Goal: Task Accomplishment & Management: Manage account settings

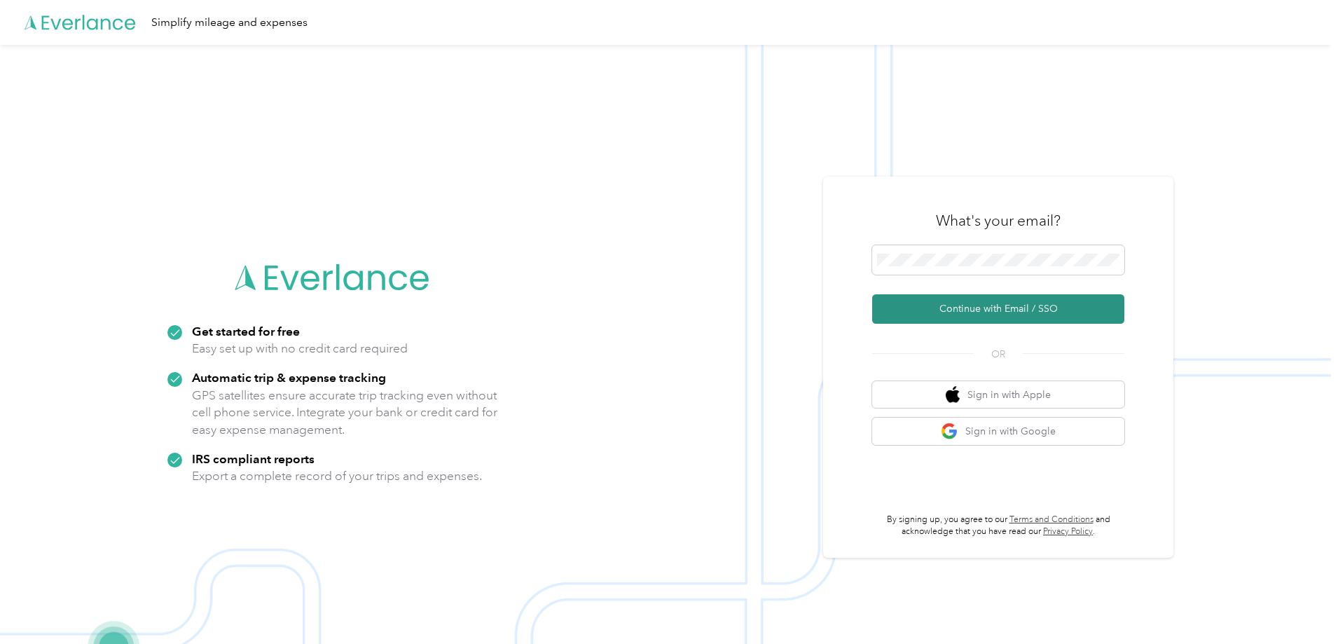
click at [1035, 322] on button "Continue with Email / SSO" at bounding box center [998, 308] width 252 height 29
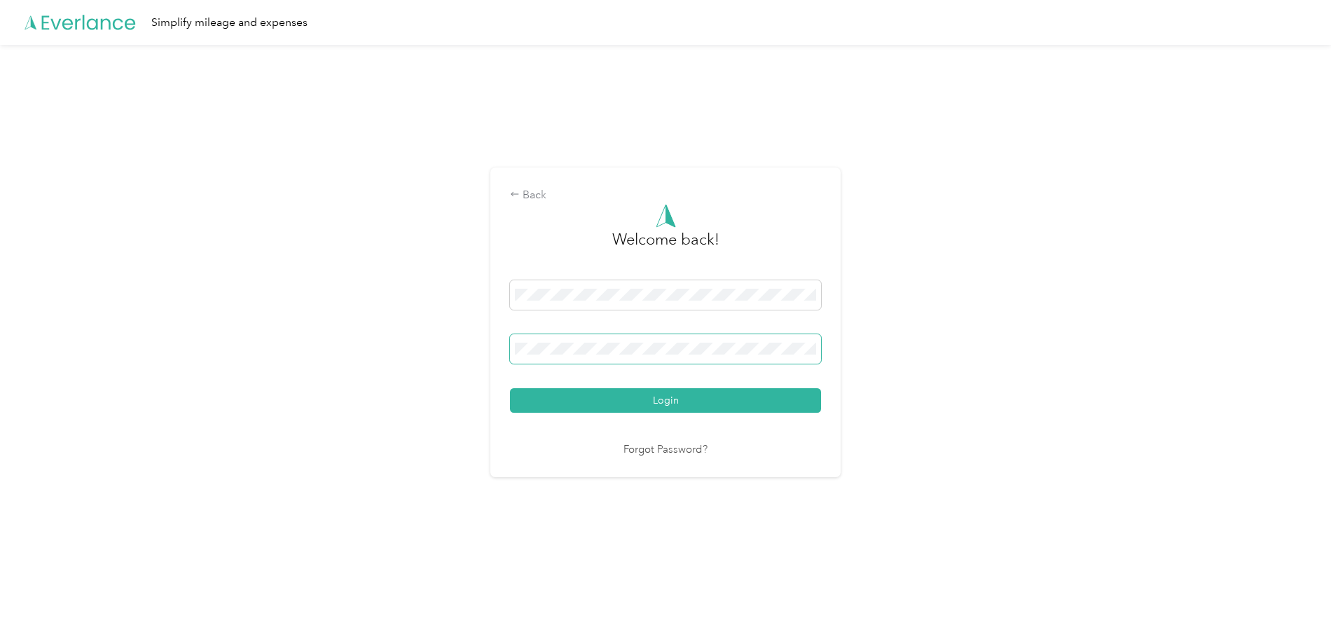
click at [510, 388] on button "Login" at bounding box center [665, 400] width 311 height 25
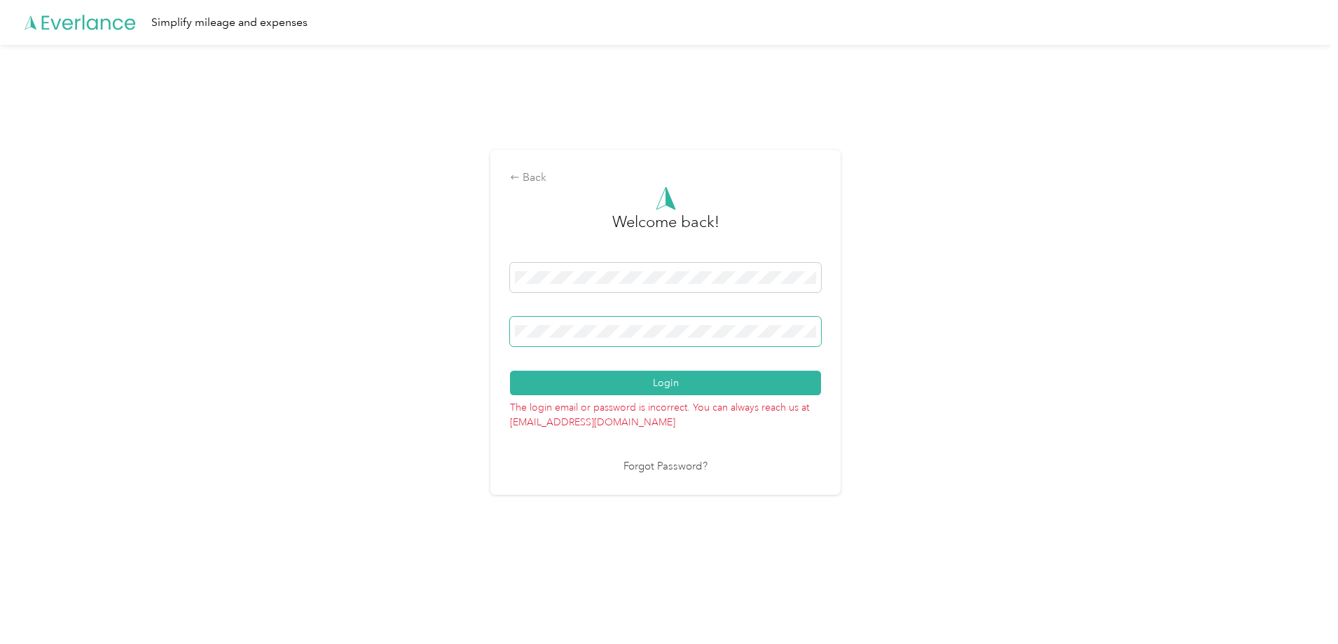
click at [639, 340] on span at bounding box center [665, 331] width 311 height 29
click at [636, 338] on span at bounding box center [665, 331] width 311 height 29
click at [510, 371] on button "Login" at bounding box center [665, 383] width 311 height 25
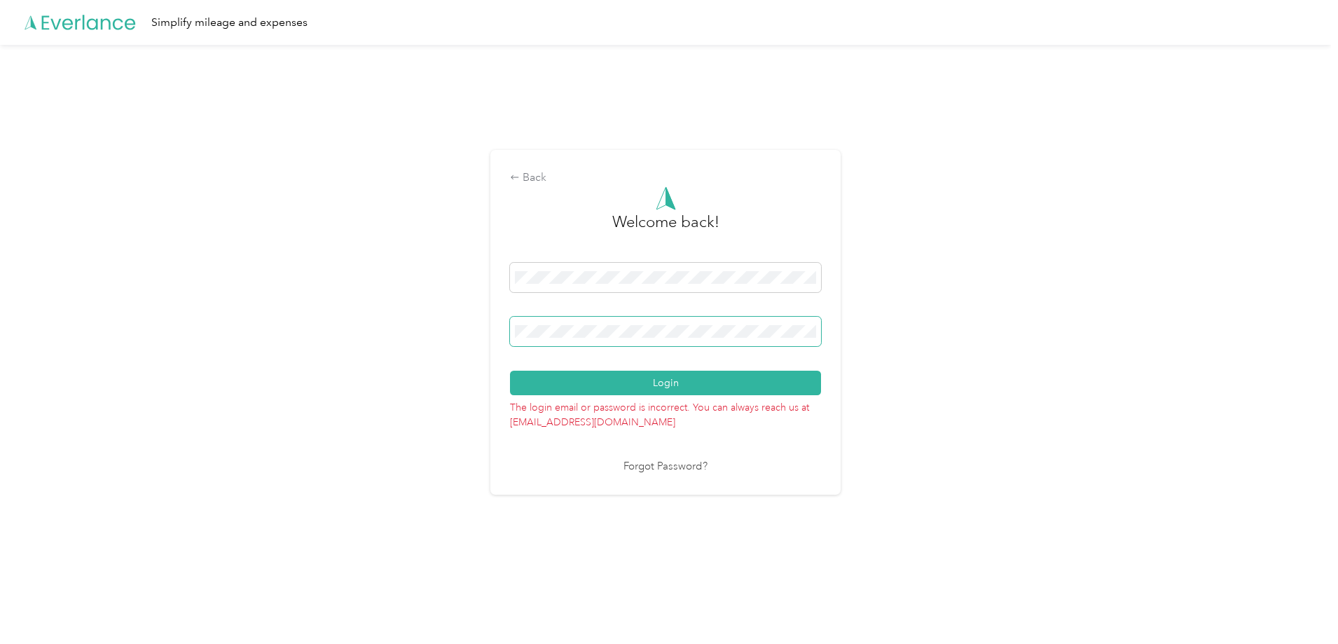
click at [510, 371] on button "Login" at bounding box center [665, 383] width 311 height 25
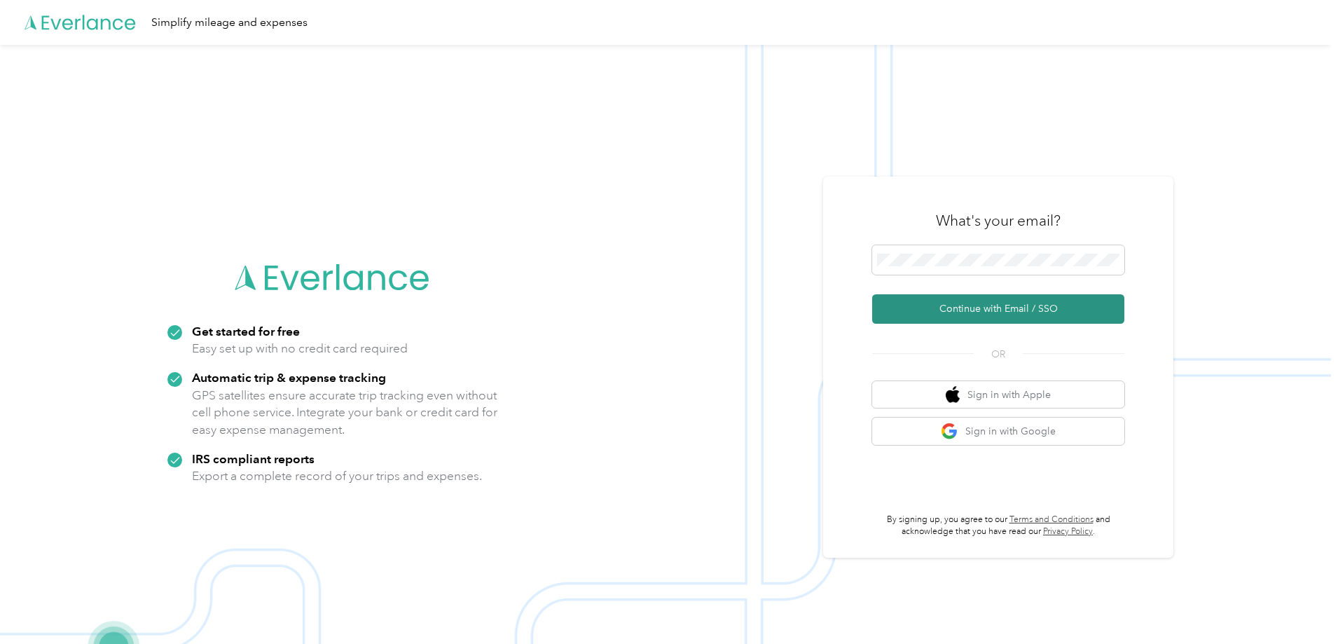
click at [1002, 306] on button "Continue with Email / SSO" at bounding box center [998, 308] width 252 height 29
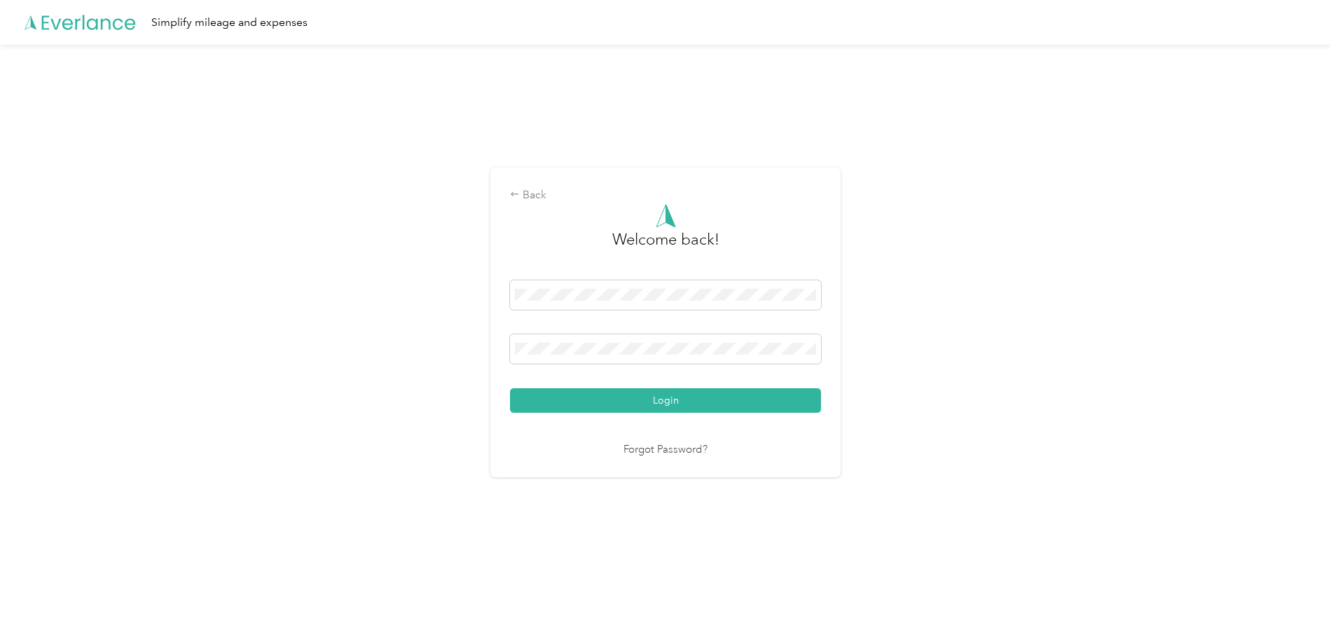
click at [510, 388] on button "Login" at bounding box center [665, 400] width 311 height 25
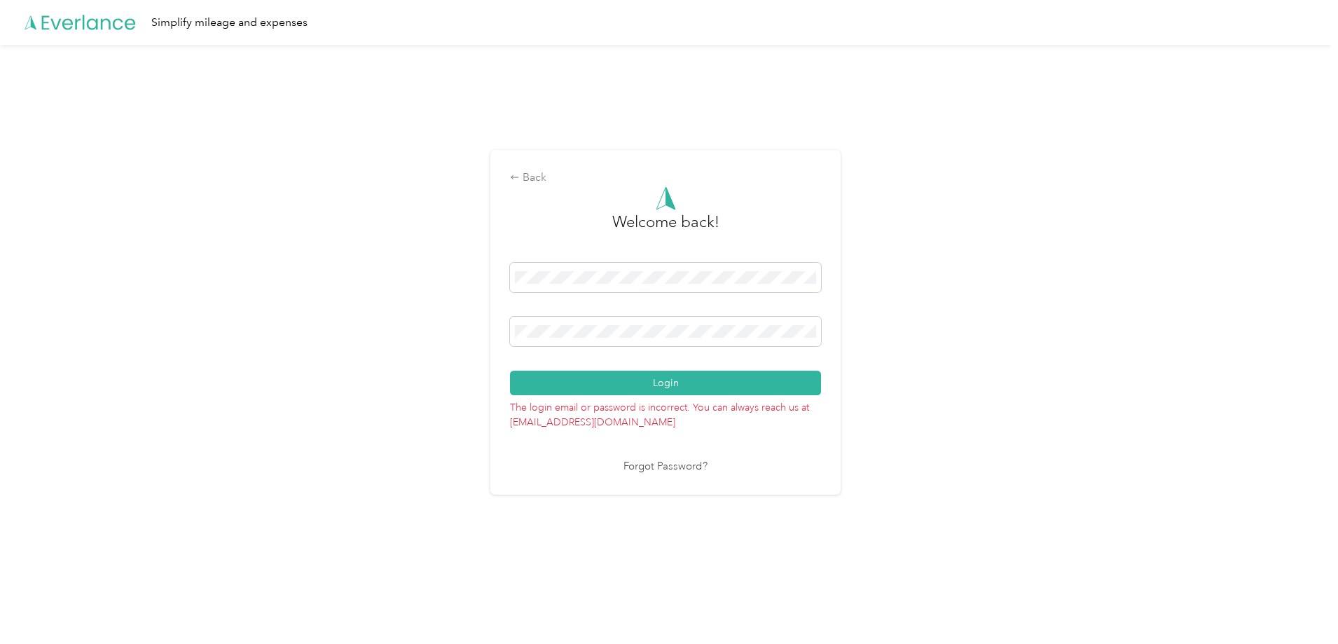
click at [510, 371] on button "Login" at bounding box center [665, 383] width 311 height 25
